Goal: Information Seeking & Learning: Learn about a topic

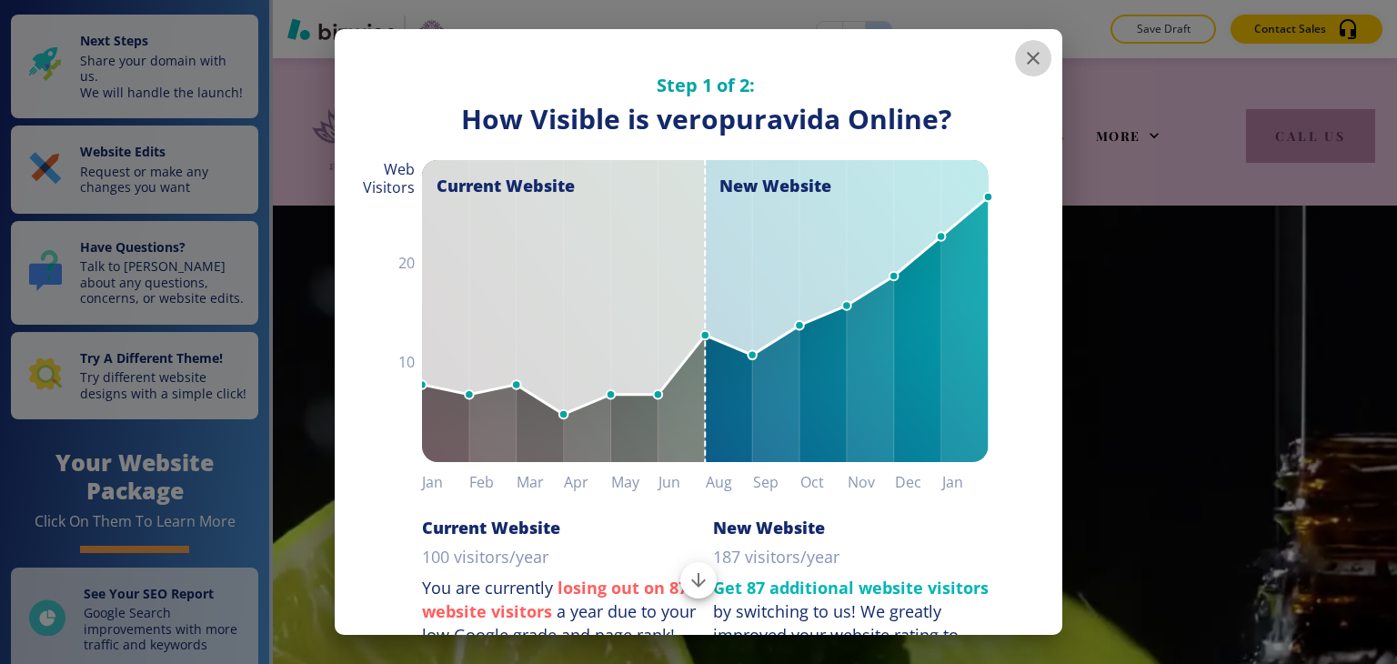
click at [1026, 59] on icon "button" at bounding box center [1033, 58] width 22 height 22
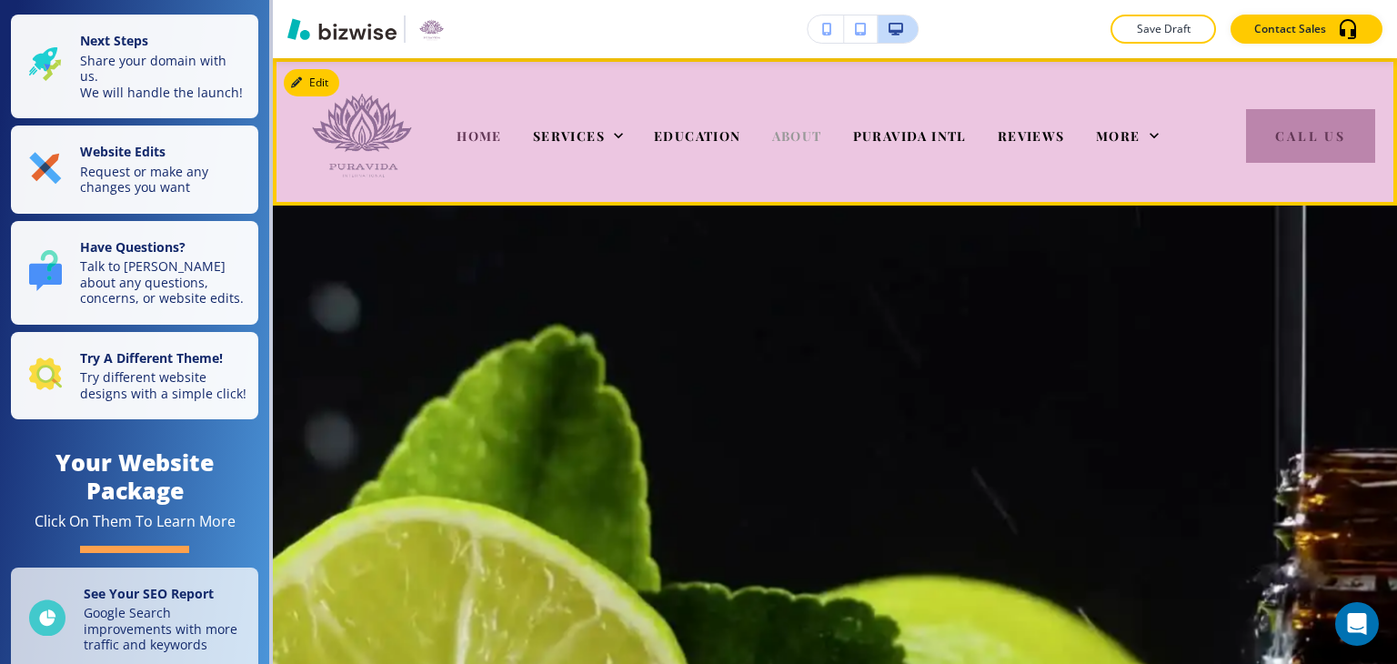
click at [784, 136] on span "ABOUT" at bounding box center [797, 135] width 50 height 17
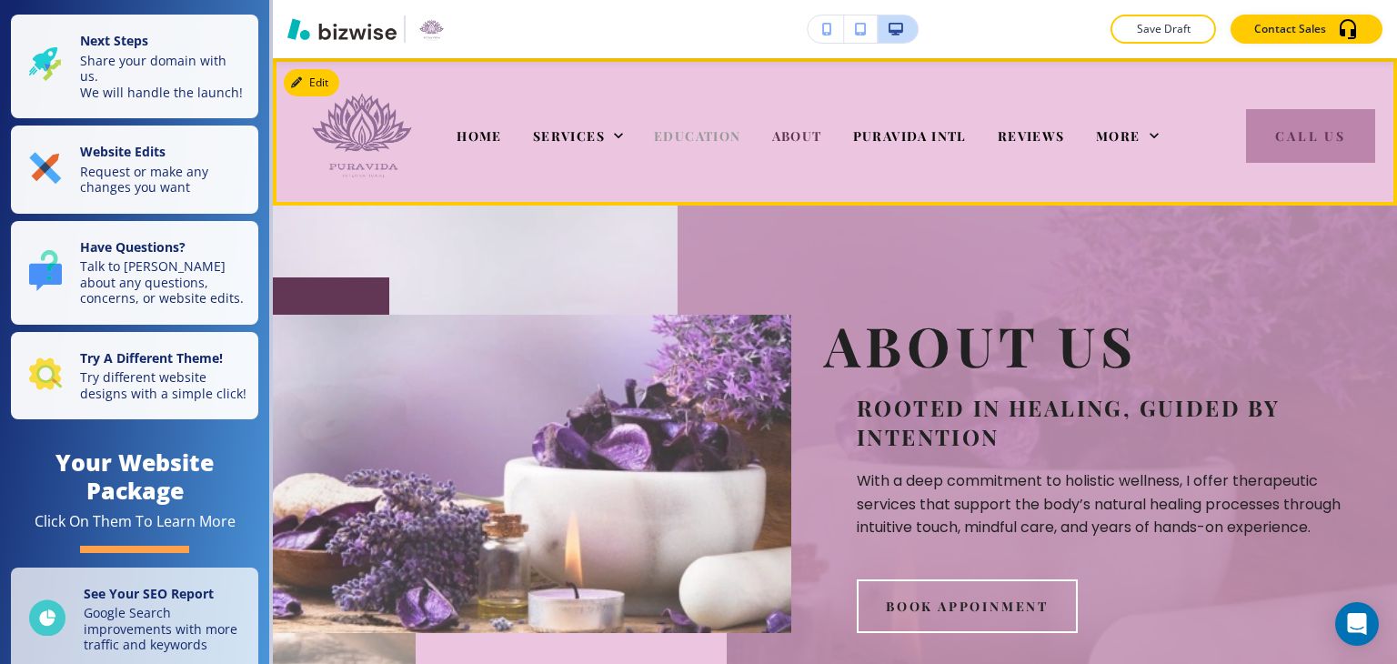
click at [716, 143] on span "EDUCATION" at bounding box center [697, 135] width 87 height 17
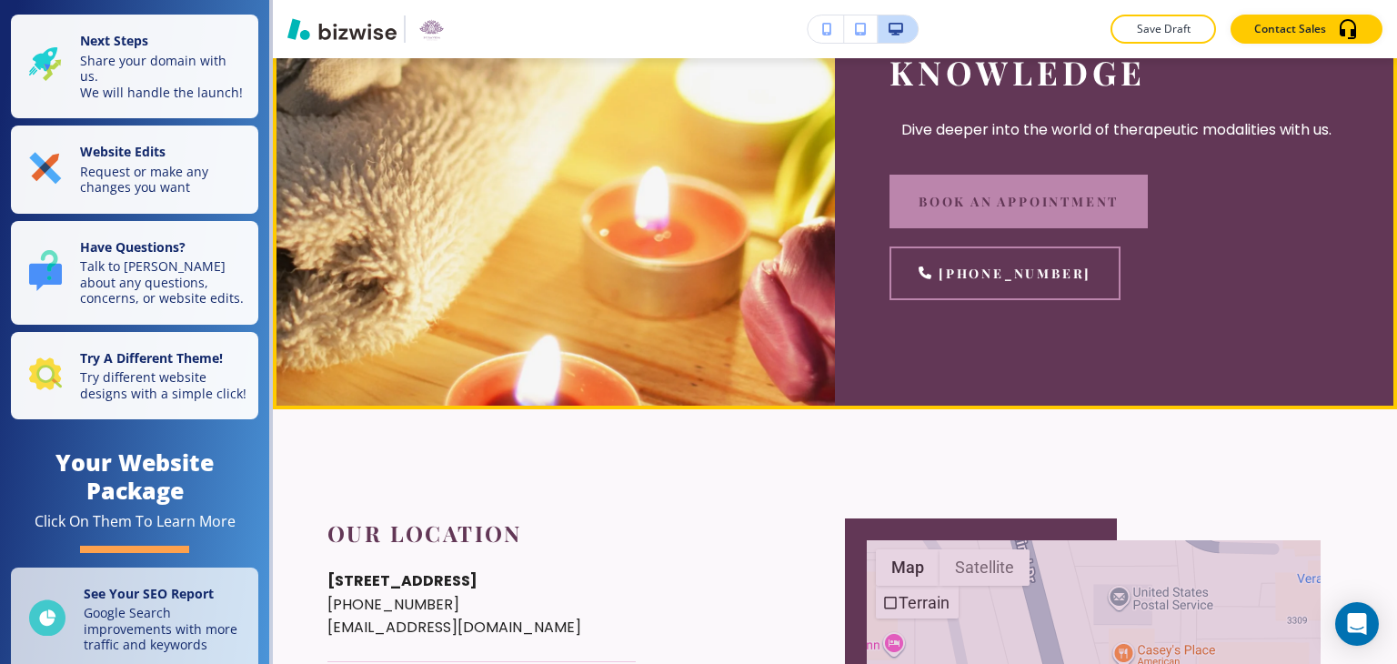
scroll to position [2182, 0]
